Goal: Task Accomplishment & Management: Manage account settings

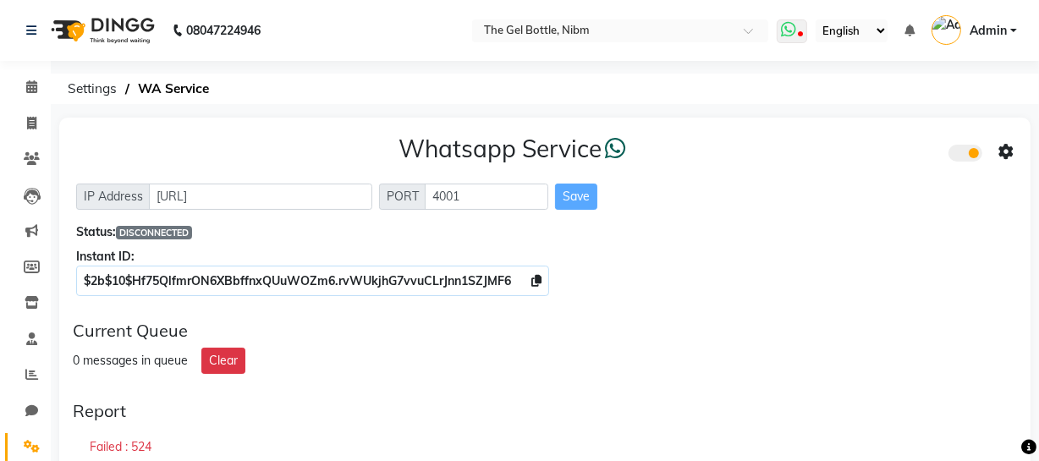
click at [803, 31] on icon at bounding box center [800, 35] width 5 height 8
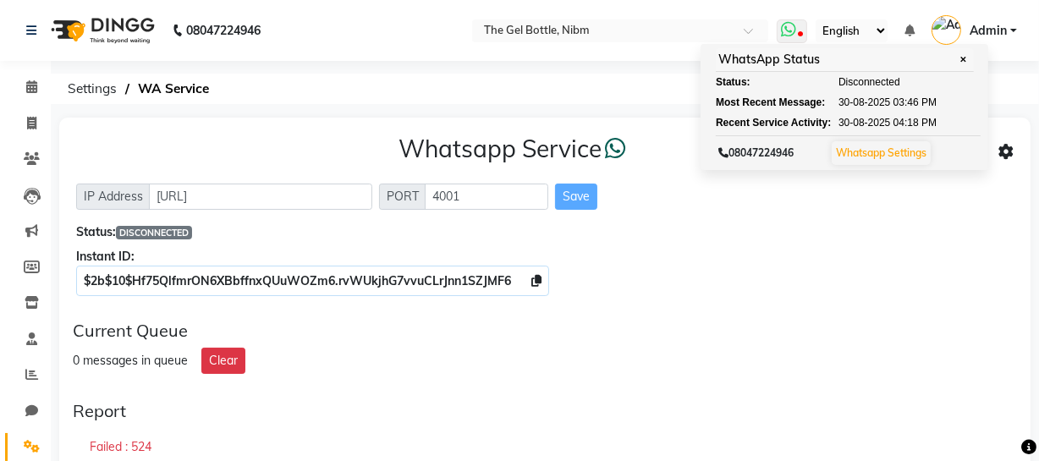
click at [892, 155] on link "Whatsapp Settings" at bounding box center [881, 152] width 90 height 13
click at [893, 150] on link "Whatsapp Settings" at bounding box center [881, 152] width 90 height 13
click at [913, 211] on div "Whatsapp Service IP Address [URL] PORT 4001 Save Status: DISCONNECTED Instant I…" at bounding box center [544, 212] width 971 height 189
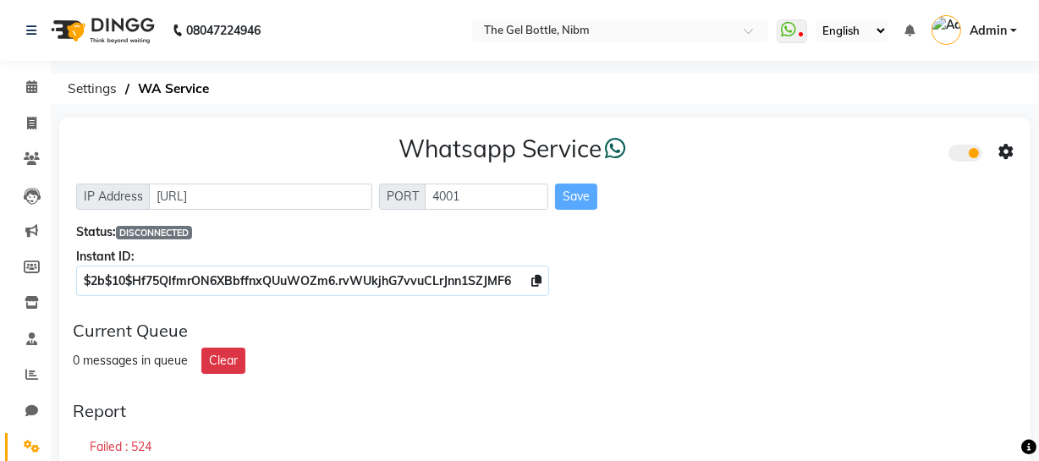
click at [974, 152] on span at bounding box center [965, 153] width 34 height 17
click at [961, 156] on input "checkbox" at bounding box center [961, 156] width 0 height 0
click at [956, 153] on span at bounding box center [965, 153] width 34 height 17
click at [961, 156] on input "checkbox" at bounding box center [961, 156] width 0 height 0
click at [1006, 151] on icon at bounding box center [1005, 152] width 15 height 15
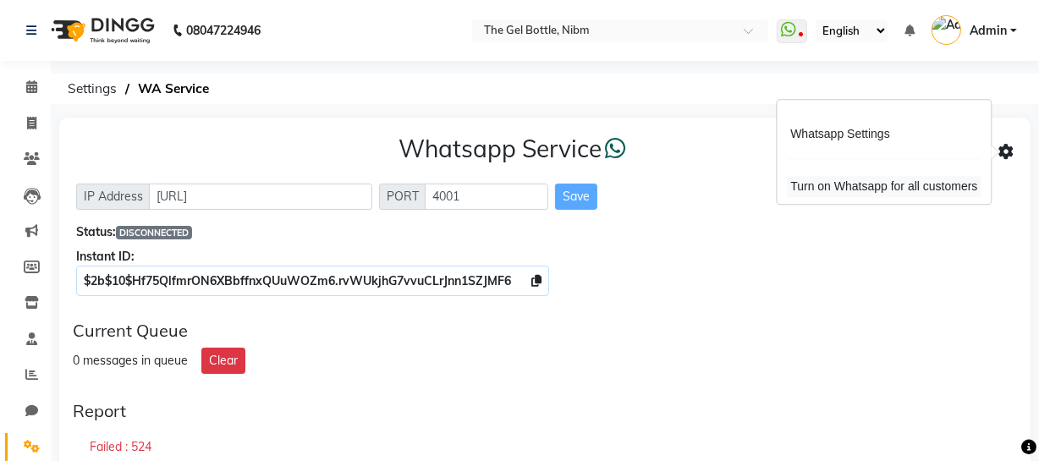
click at [897, 186] on div "Turn on Whatsapp for all customers" at bounding box center [884, 186] width 194 height 21
